Goal: Register for event/course

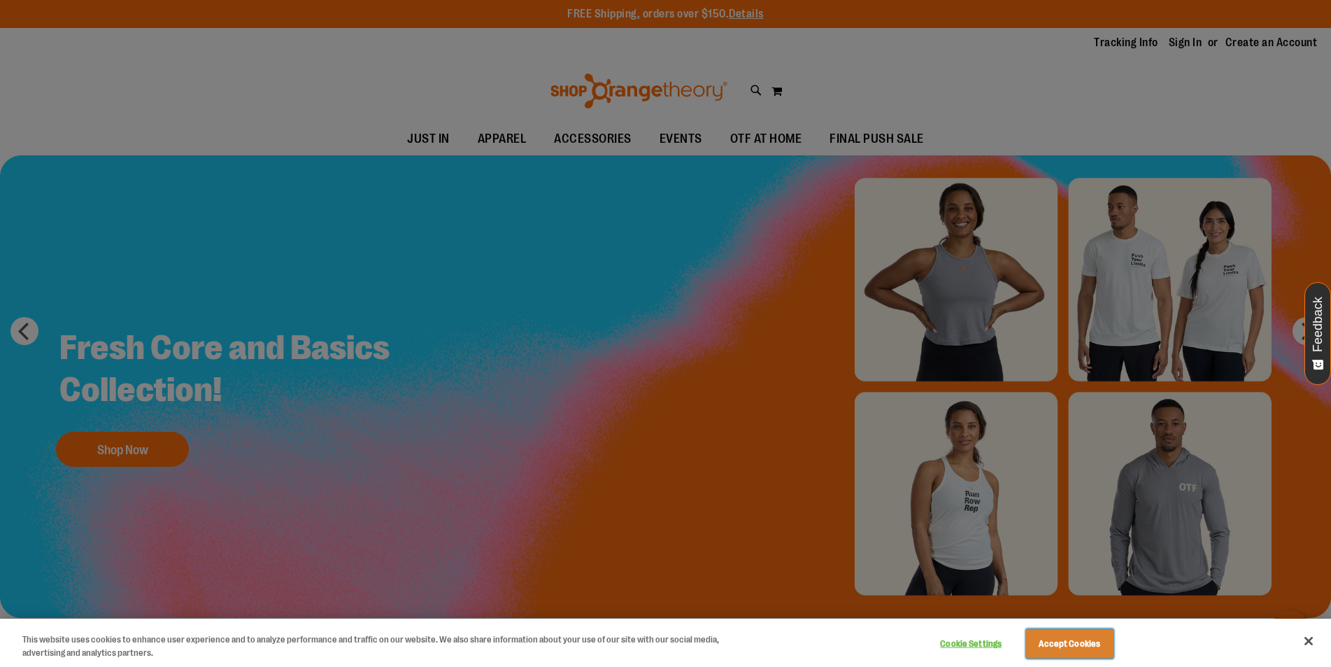
click at [1085, 647] on button "Accept Cookies" at bounding box center [1069, 643] width 87 height 29
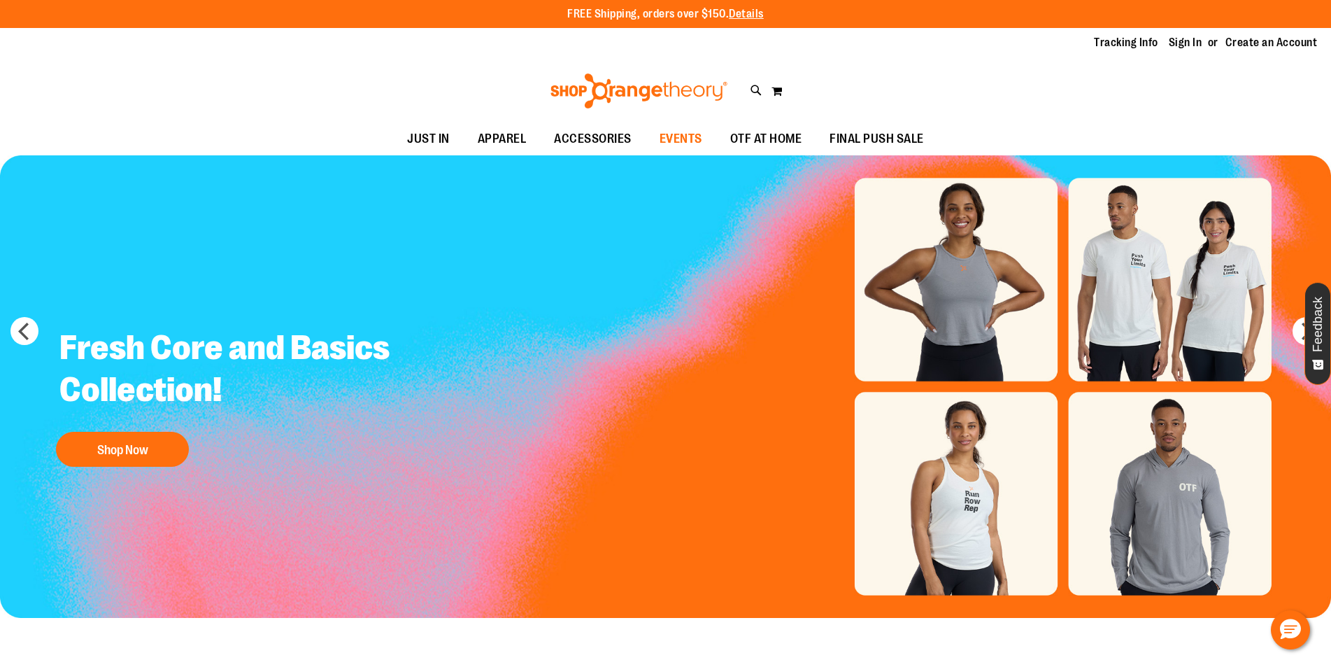
click at [688, 135] on span "EVENTS" at bounding box center [681, 138] width 43 height 31
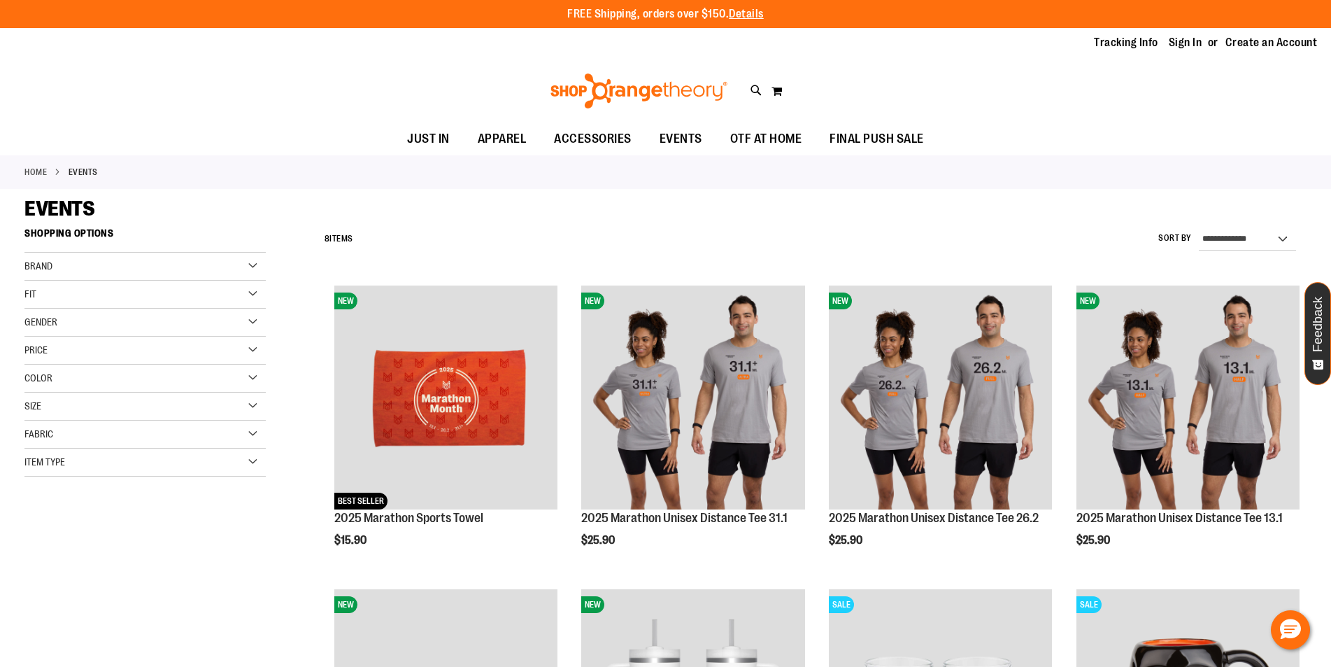
click at [253, 319] on div "Gender" at bounding box center [144, 323] width 241 height 28
click at [252, 323] on div "Gender" at bounding box center [144, 323] width 241 height 28
click at [1186, 44] on link "Sign In" at bounding box center [1186, 42] width 34 height 15
